Goal: Check status: Check status

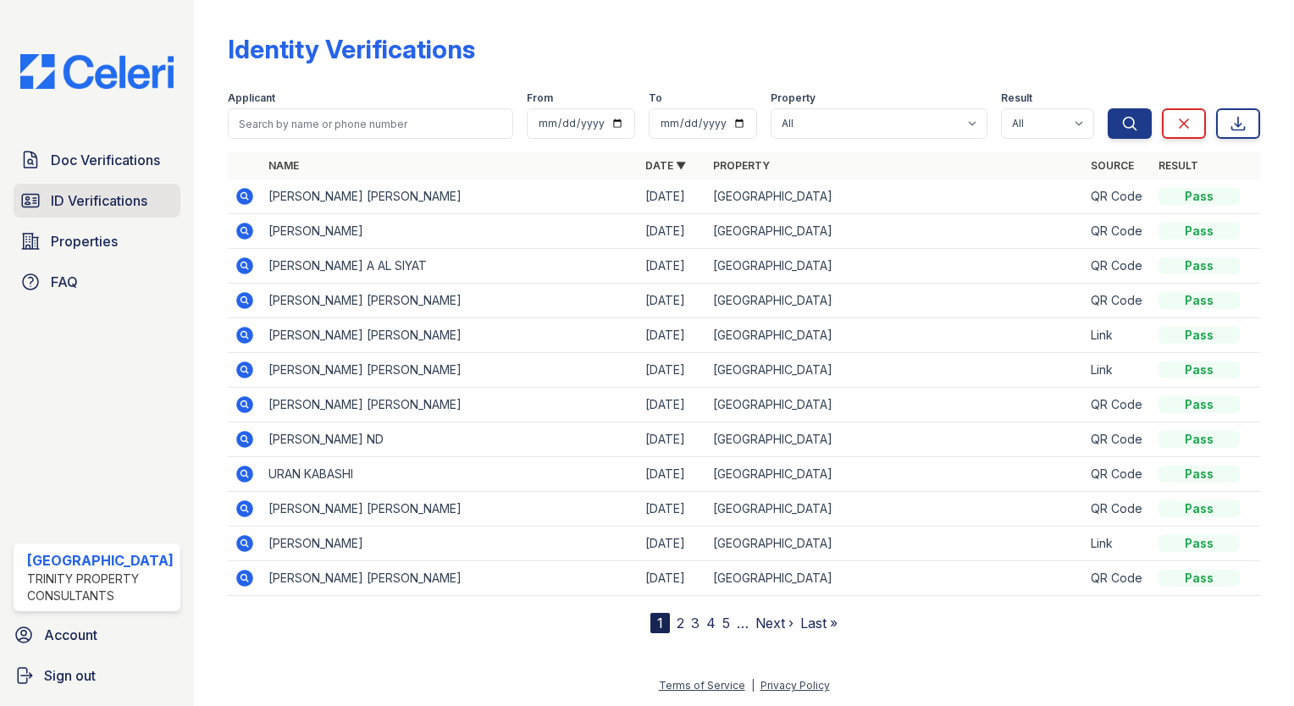
click at [107, 206] on span "ID Verifications" at bounding box center [99, 201] width 97 height 20
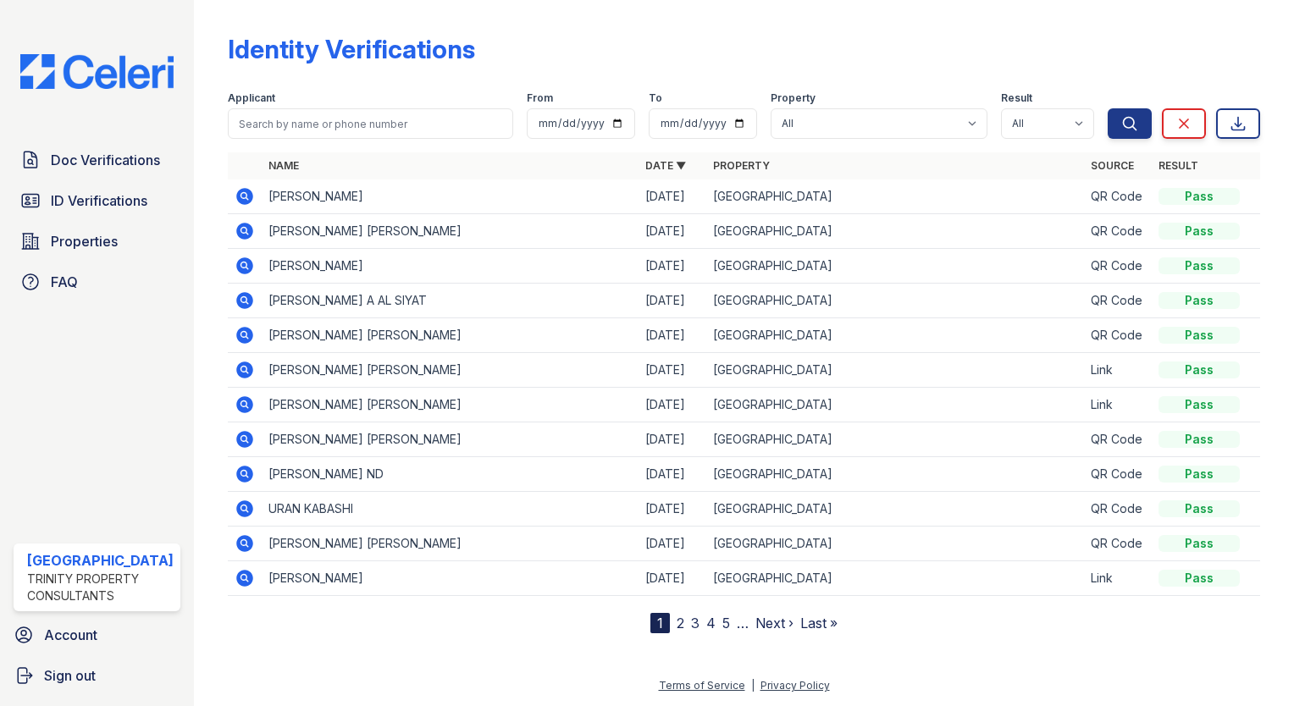
click at [235, 191] on icon at bounding box center [245, 196] width 20 height 20
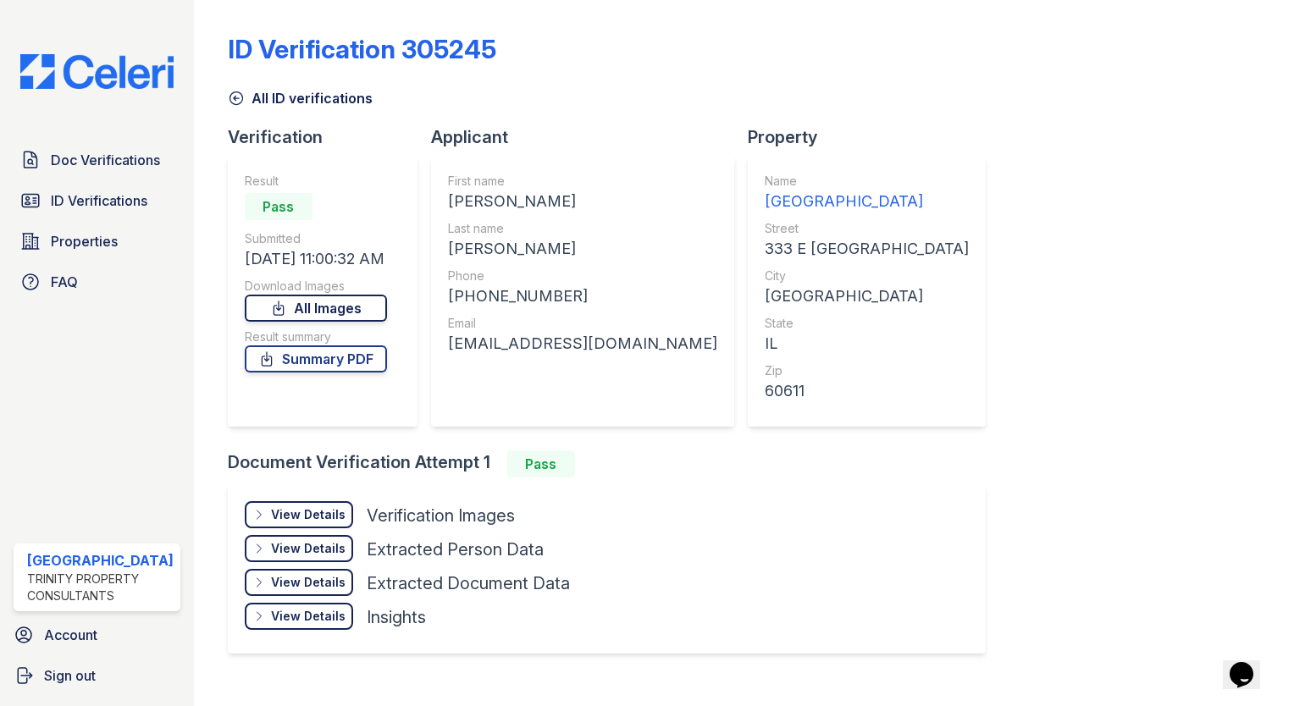
click at [298, 303] on link "All Images" at bounding box center [316, 308] width 142 height 27
click at [1199, 128] on div "ID Verification 305245 All ID verifications Verification Result Pass Submitted …" at bounding box center [744, 342] width 1032 height 671
click at [52, 191] on span "ID Verifications" at bounding box center [99, 201] width 97 height 20
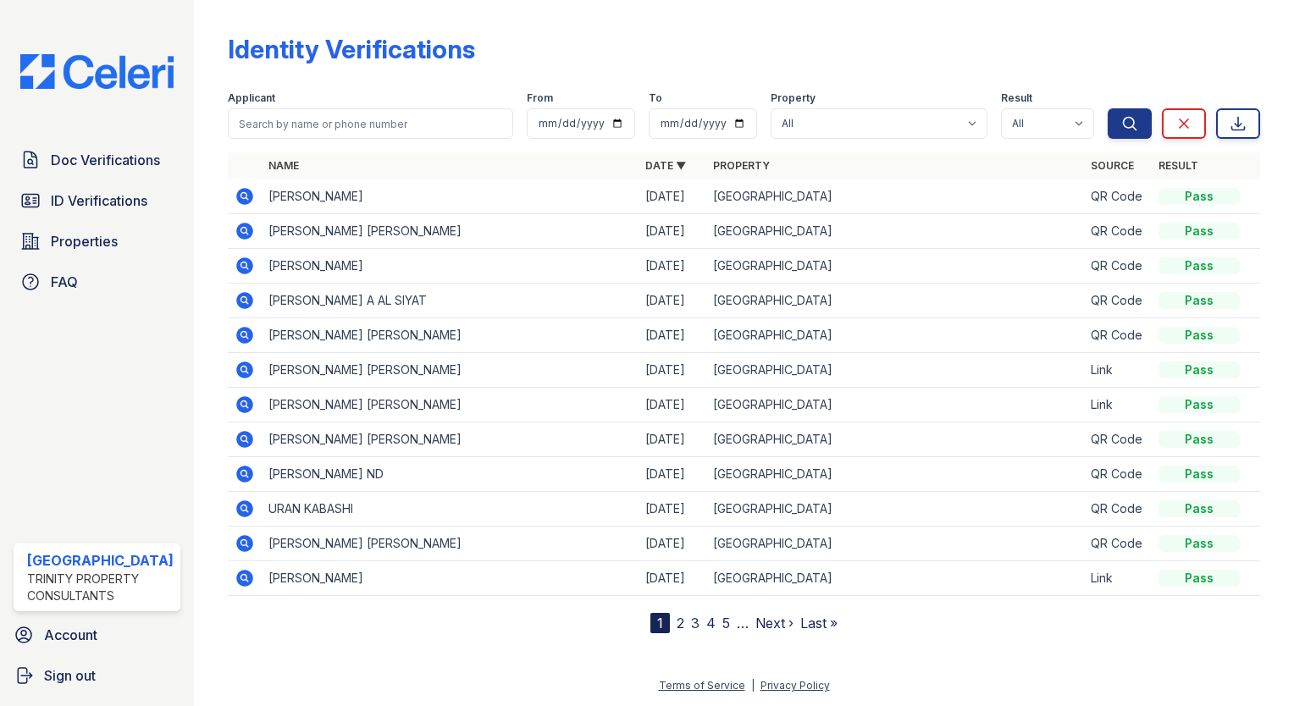
click at [235, 331] on icon at bounding box center [245, 335] width 20 height 20
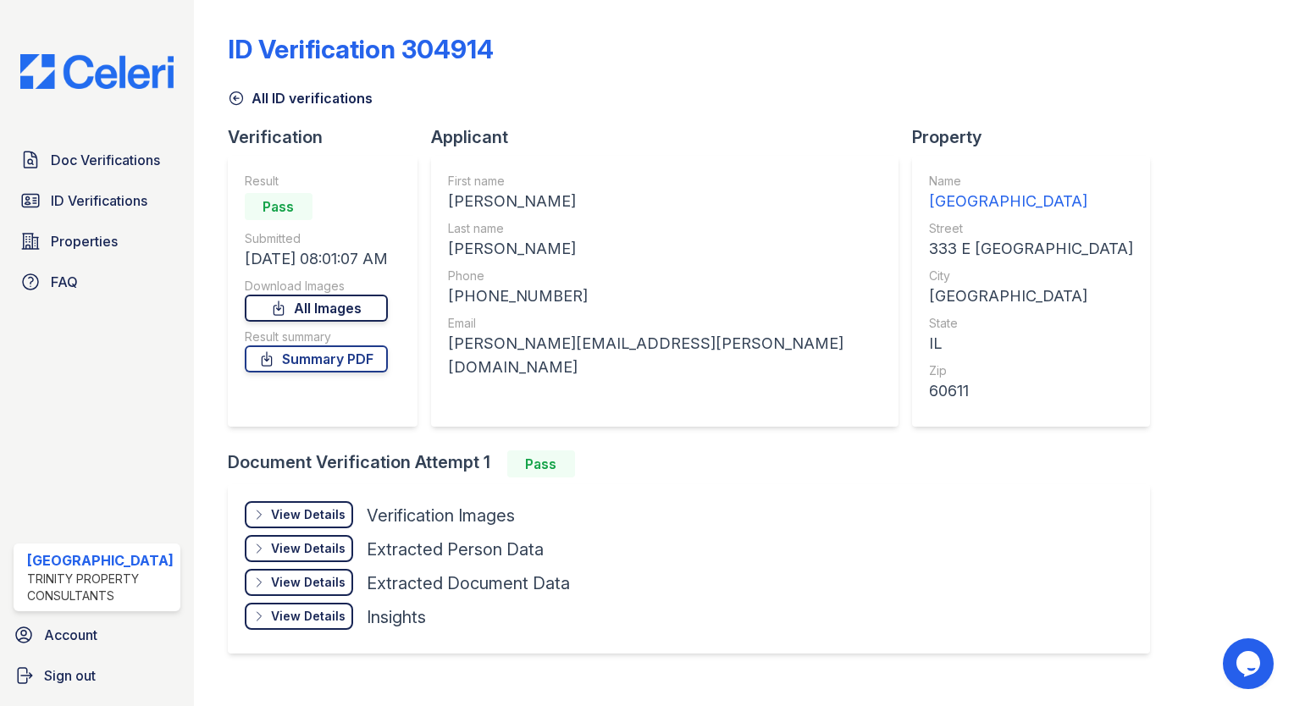
click at [340, 300] on link "All Images" at bounding box center [316, 308] width 143 height 27
click at [1192, 54] on div "ID Verification 304914" at bounding box center [744, 56] width 1032 height 44
click at [119, 150] on span "Doc Verifications" at bounding box center [105, 160] width 109 height 20
